Goal: Find specific page/section: Find specific page/section

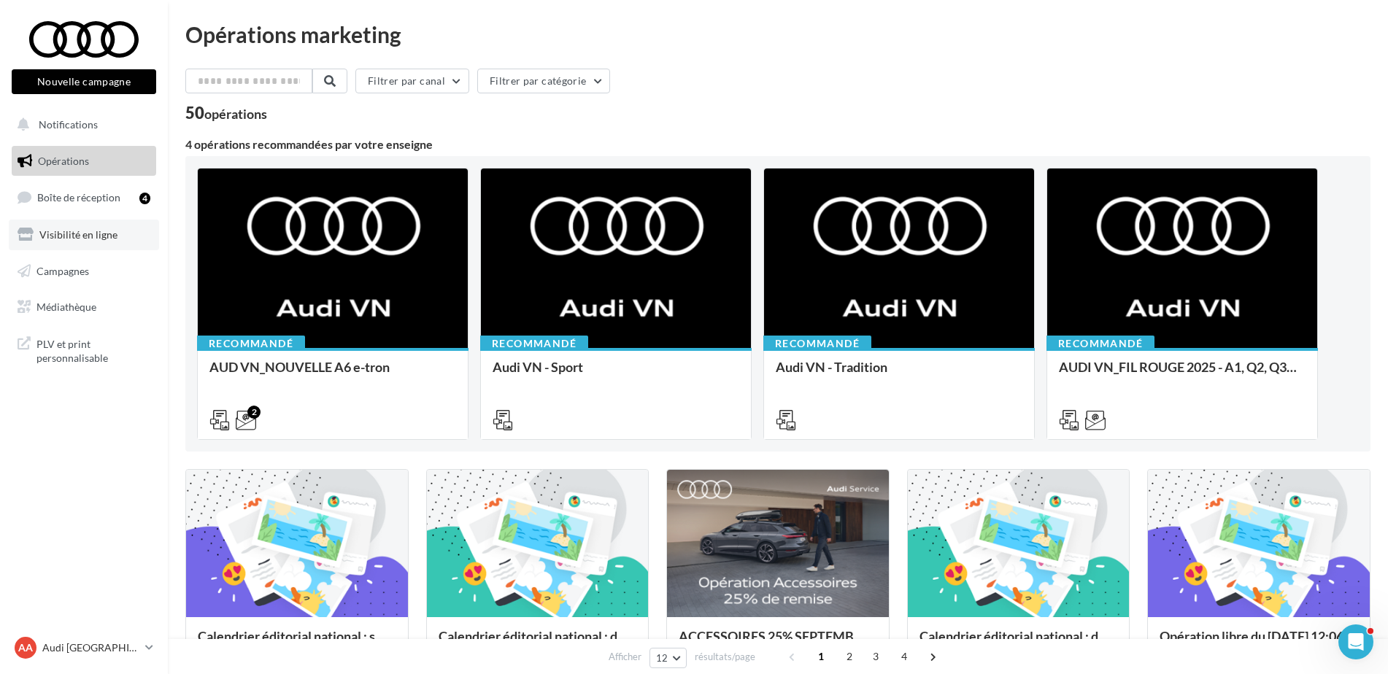
click at [90, 235] on span "Visibilité en ligne" at bounding box center [78, 234] width 78 height 12
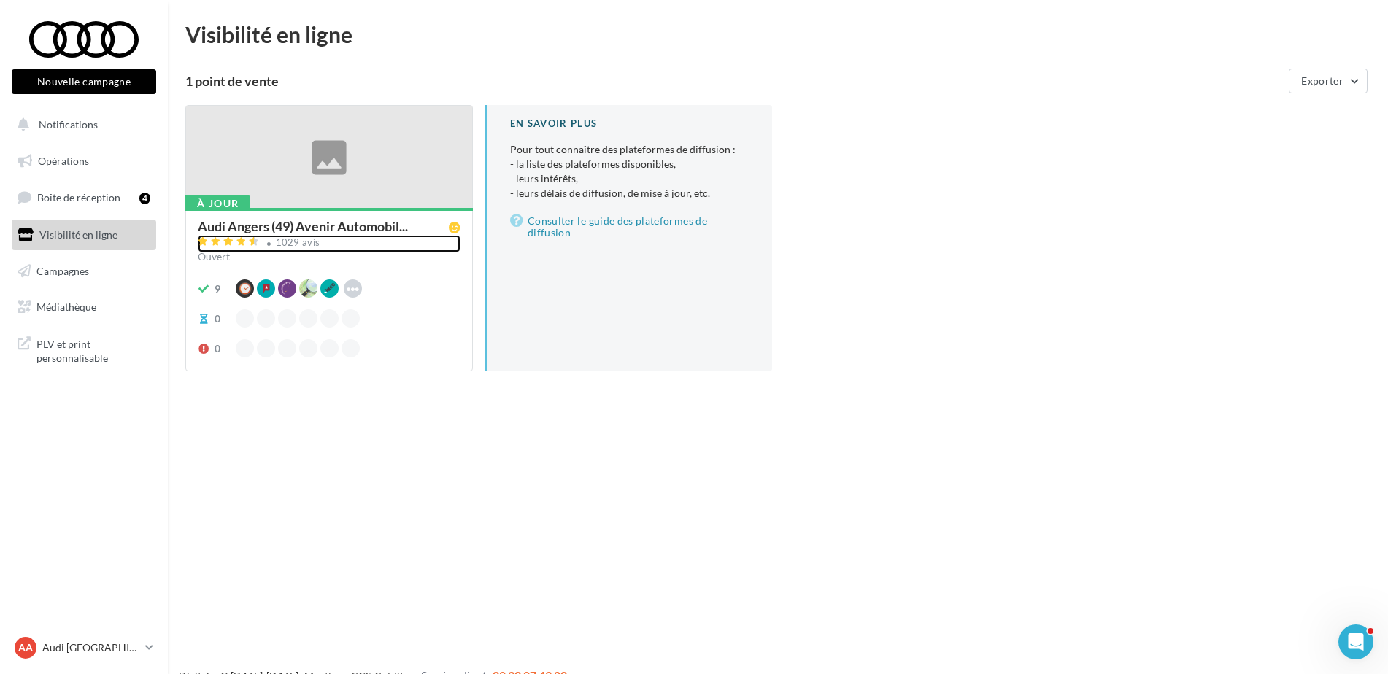
click at [283, 244] on div "1029 avis" at bounding box center [298, 242] width 45 height 9
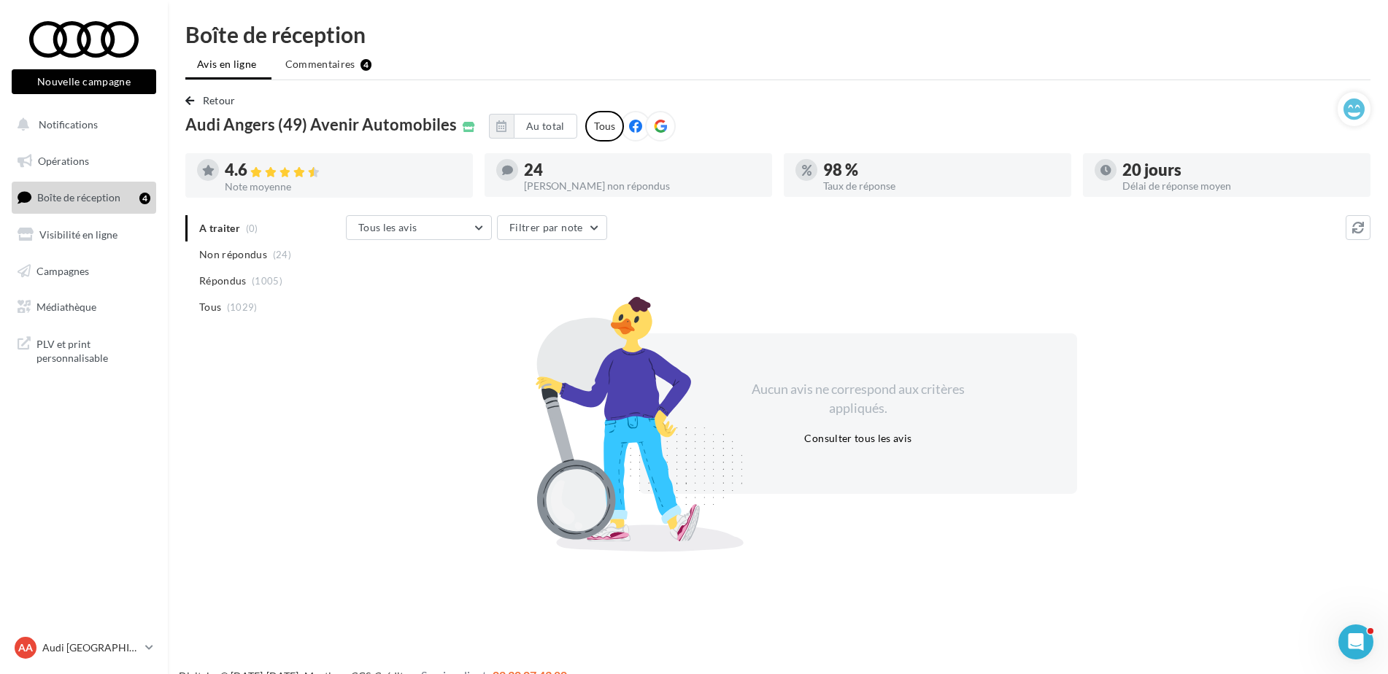
drag, startPoint x: 61, startPoint y: 668, endPoint x: 68, endPoint y: 633, distance: 34.9
click at [62, 663] on div "AA Audi ANGERS audi-ange-tar" at bounding box center [84, 654] width 168 height 40
click at [69, 633] on nav "Nouvelle campagne Nouvelle campagne Notifications Opérations Boîte de réception…" at bounding box center [84, 337] width 168 height 674
click at [69, 641] on p "Audi [GEOGRAPHIC_DATA]" at bounding box center [90, 648] width 97 height 15
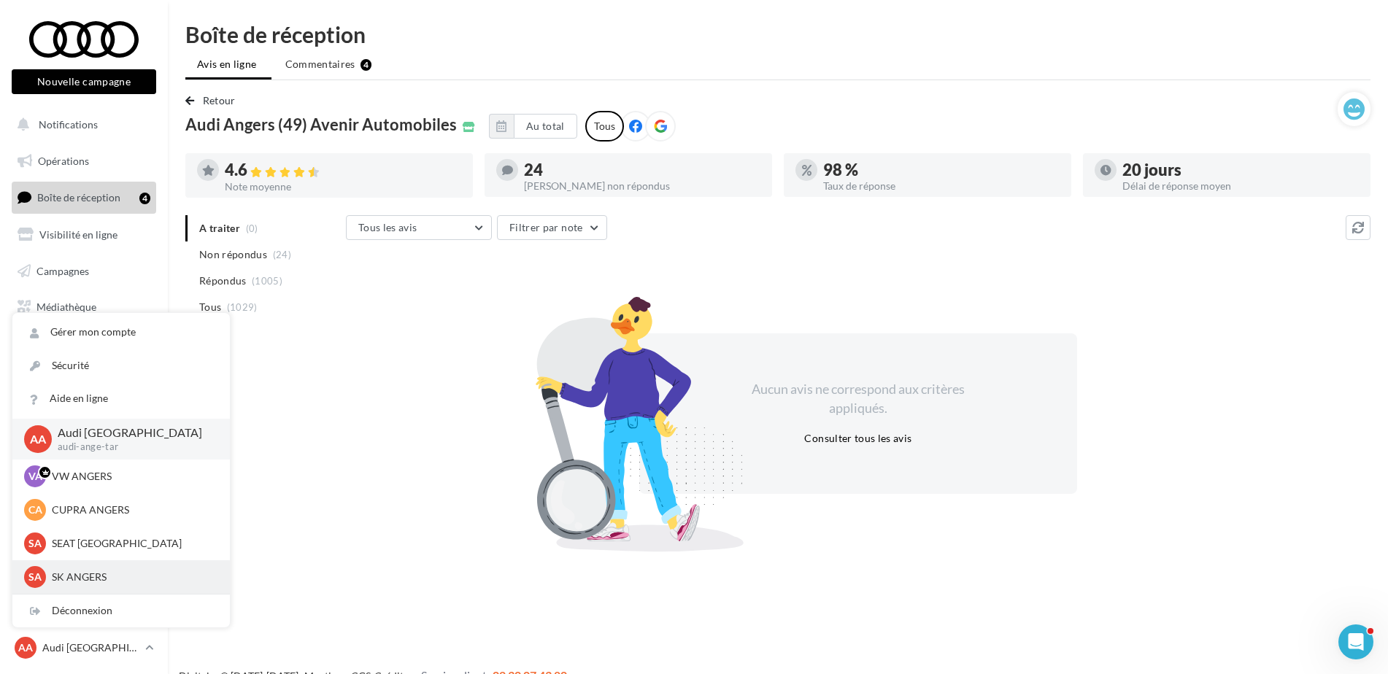
click at [71, 571] on p "SK ANGERS" at bounding box center [132, 577] width 161 height 15
